Goal: Register for event/course

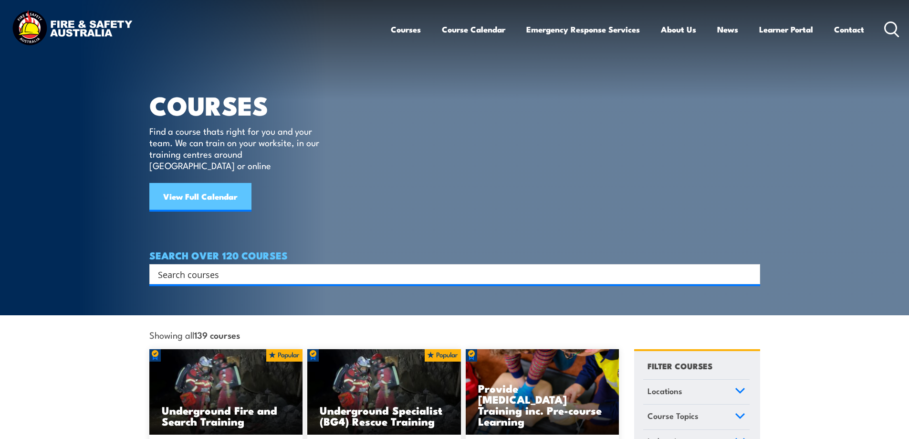
click at [210, 188] on link "View Full Calendar" at bounding box center [200, 197] width 102 height 29
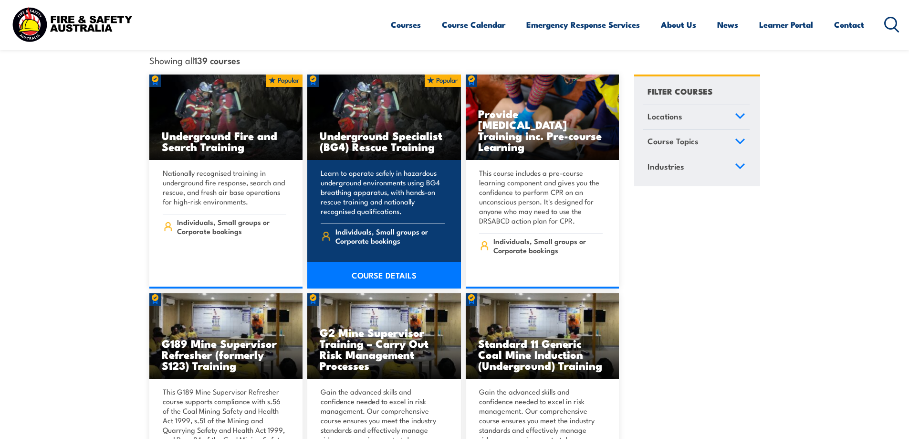
scroll to position [286, 0]
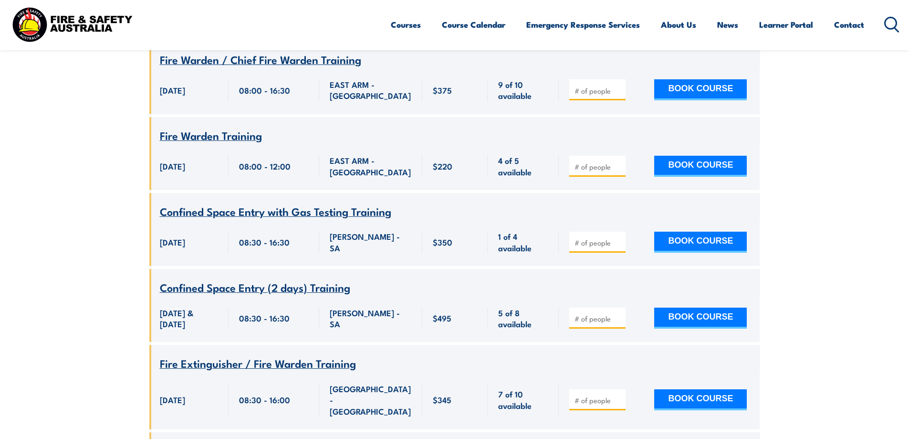
scroll to position [3197, 0]
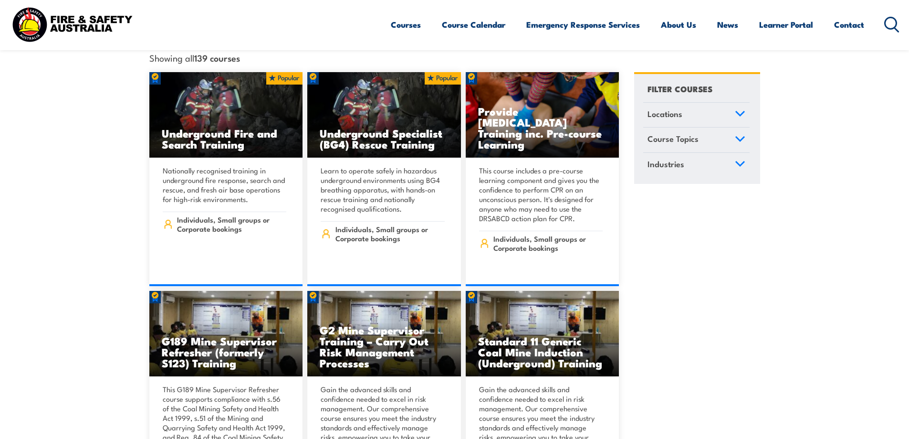
scroll to position [239, 0]
